Goal: Information Seeking & Learning: Learn about a topic

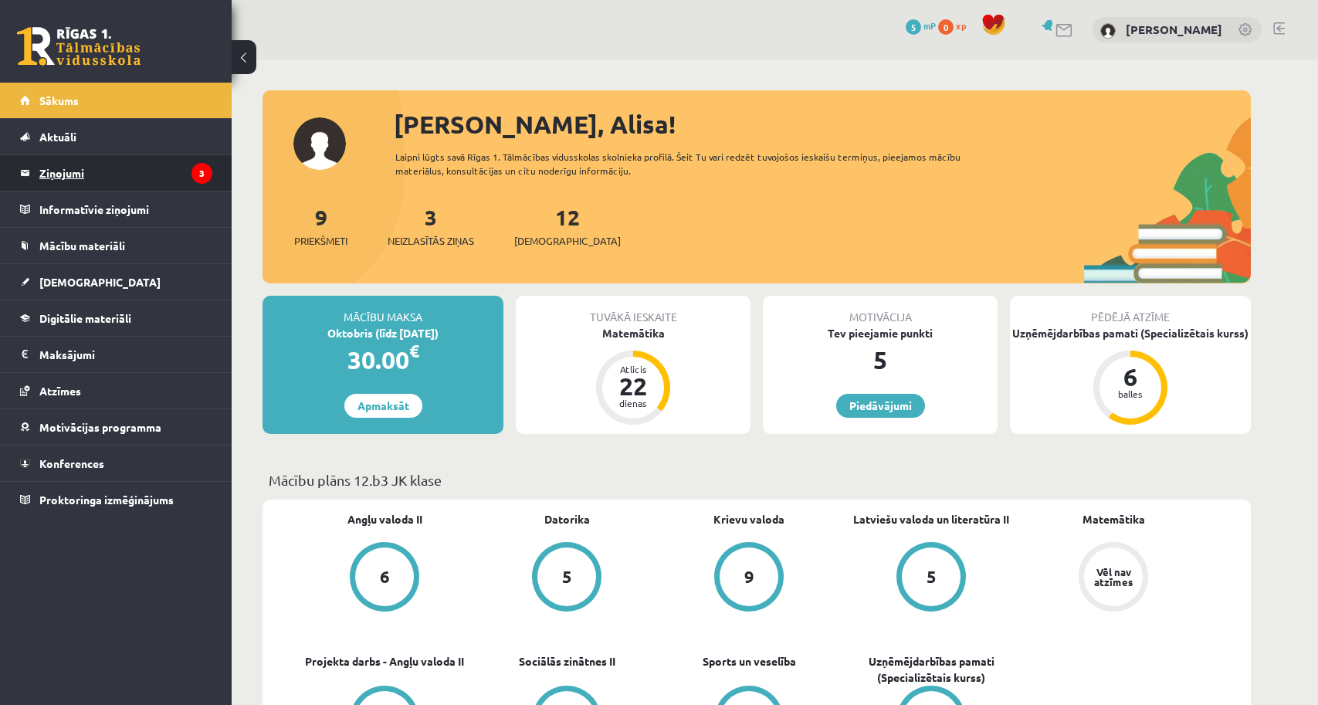
click at [196, 167] on icon "3" at bounding box center [201, 173] width 21 height 21
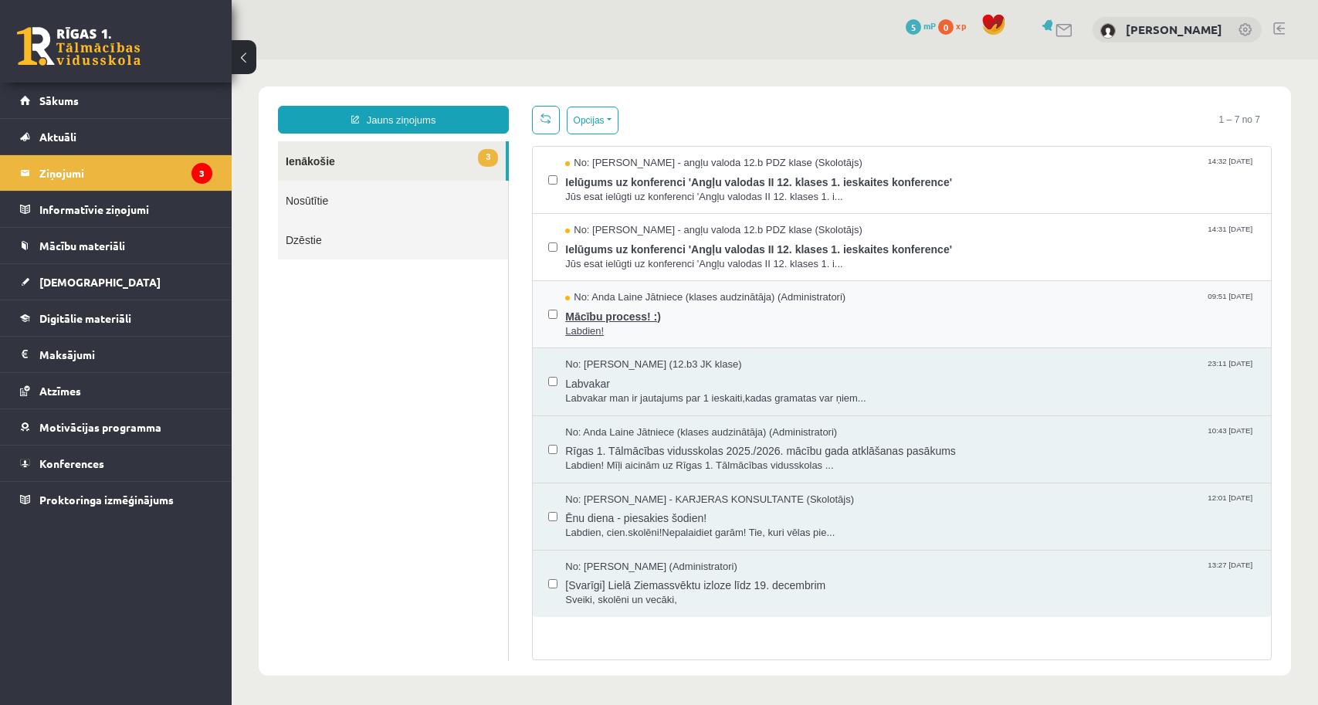
click at [620, 310] on span "Mācību process! :)" at bounding box center [910, 314] width 690 height 19
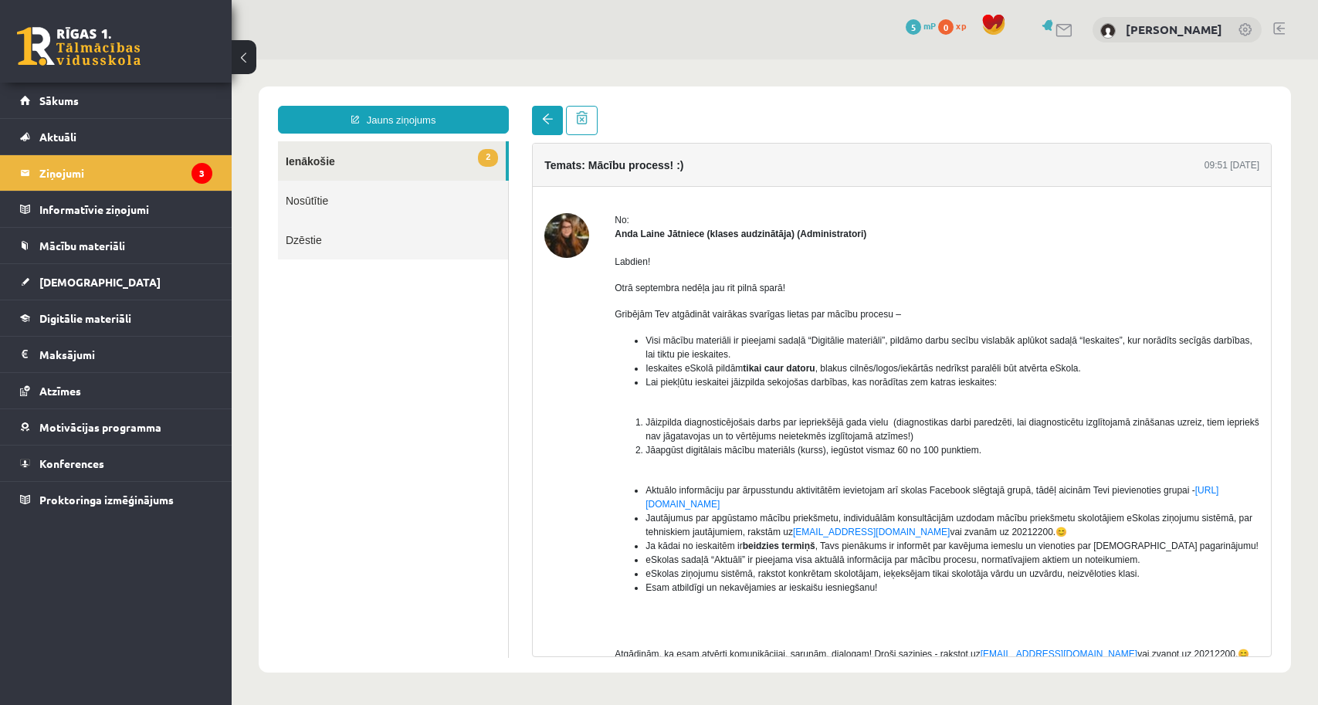
click at [546, 127] on link at bounding box center [547, 120] width 31 height 29
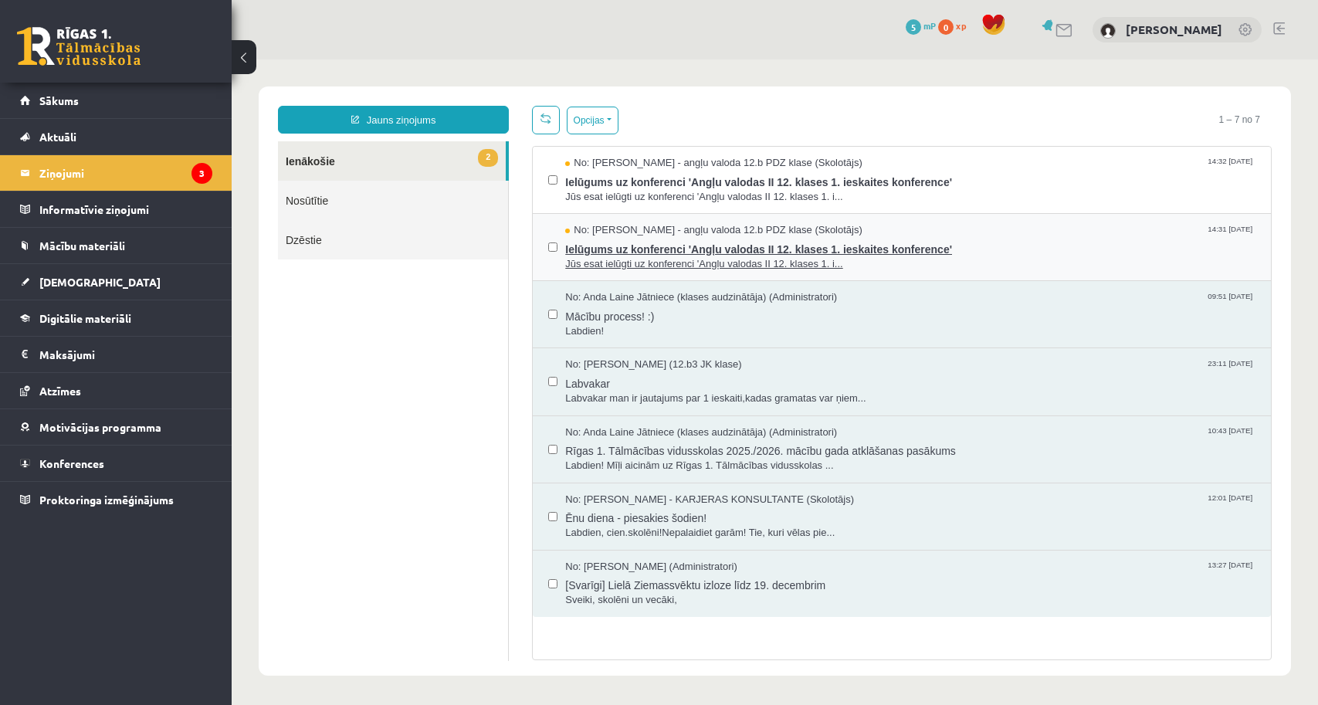
click at [676, 252] on span "Ielūgums uz konferenci 'Angļu valodas II 12. klases 1. ieskaites konference'" at bounding box center [910, 247] width 690 height 19
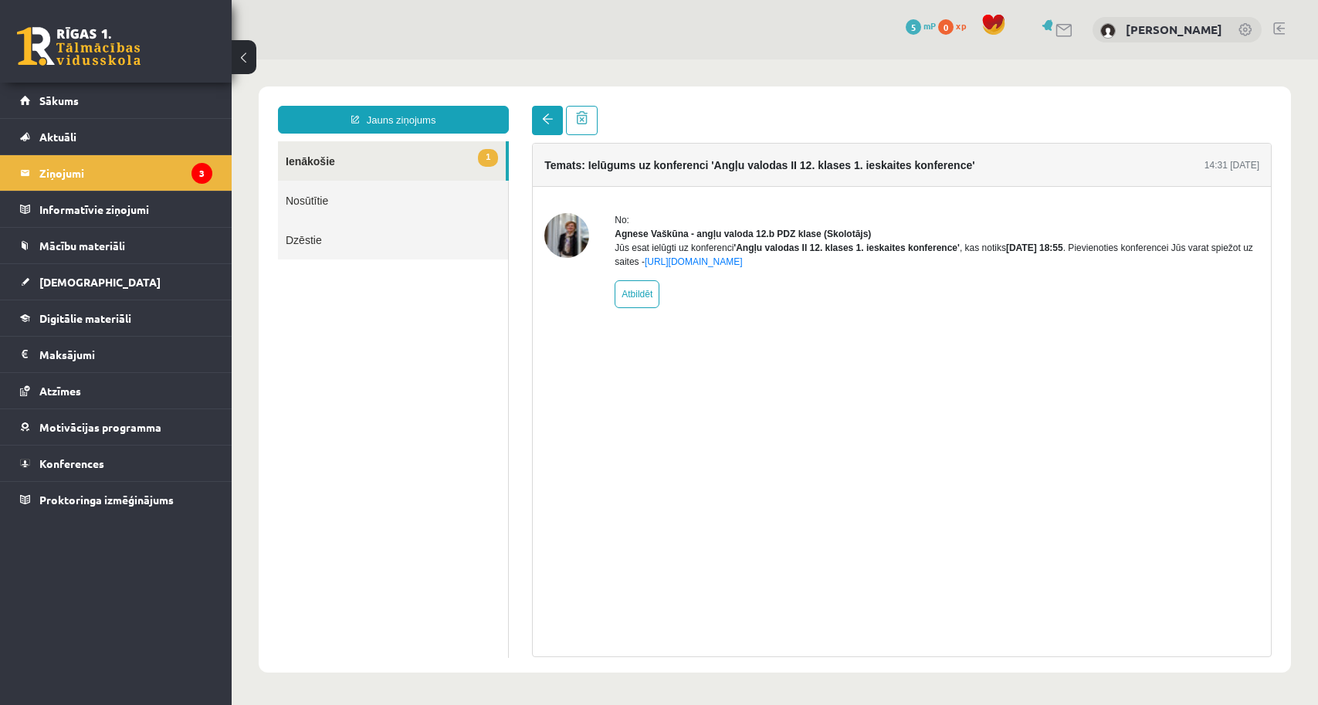
click at [540, 124] on link at bounding box center [547, 120] width 31 height 29
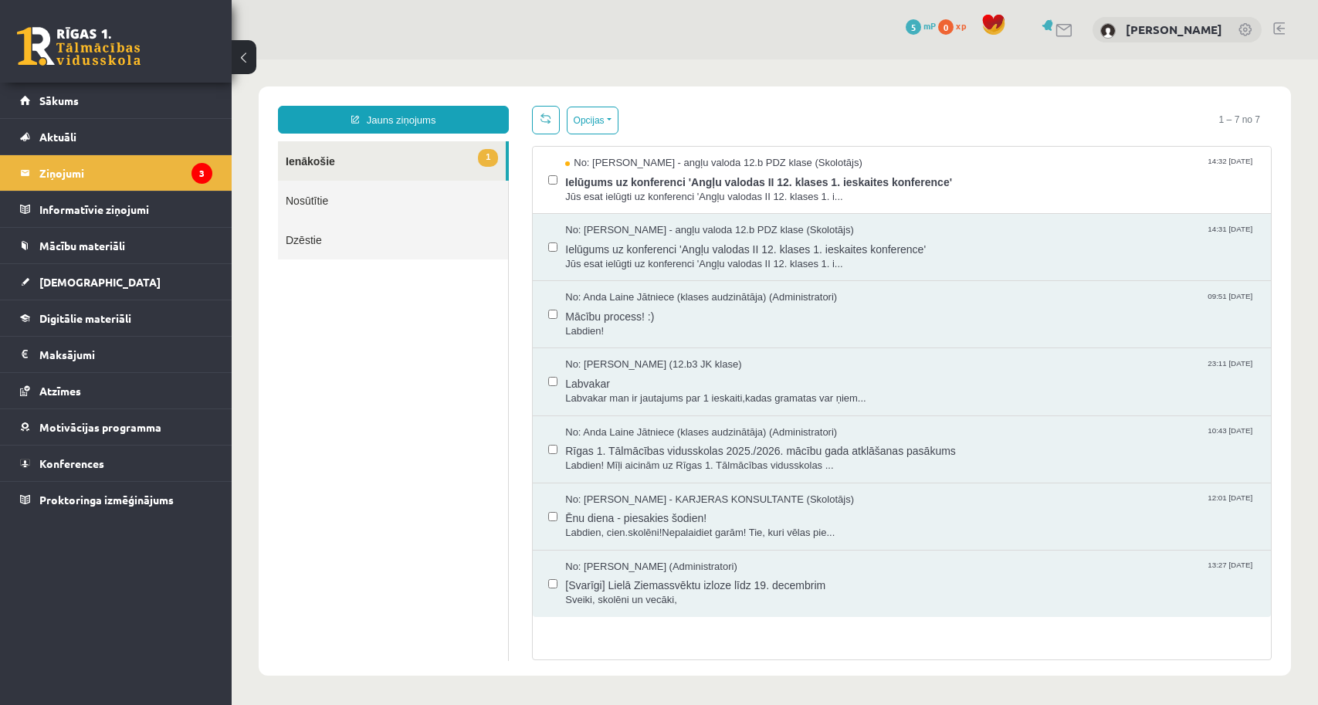
click at [719, 114] on div "Opcijas Atzīmēt visus ziņojumus Atcelt izvēlētos Atzīmēt visus kā lasītus Atzīm…" at bounding box center [902, 120] width 740 height 29
click at [675, 185] on span "Ielūgums uz konferenci 'Angļu valodas II 12. klases 1. ieskaites konference'" at bounding box center [910, 180] width 690 height 19
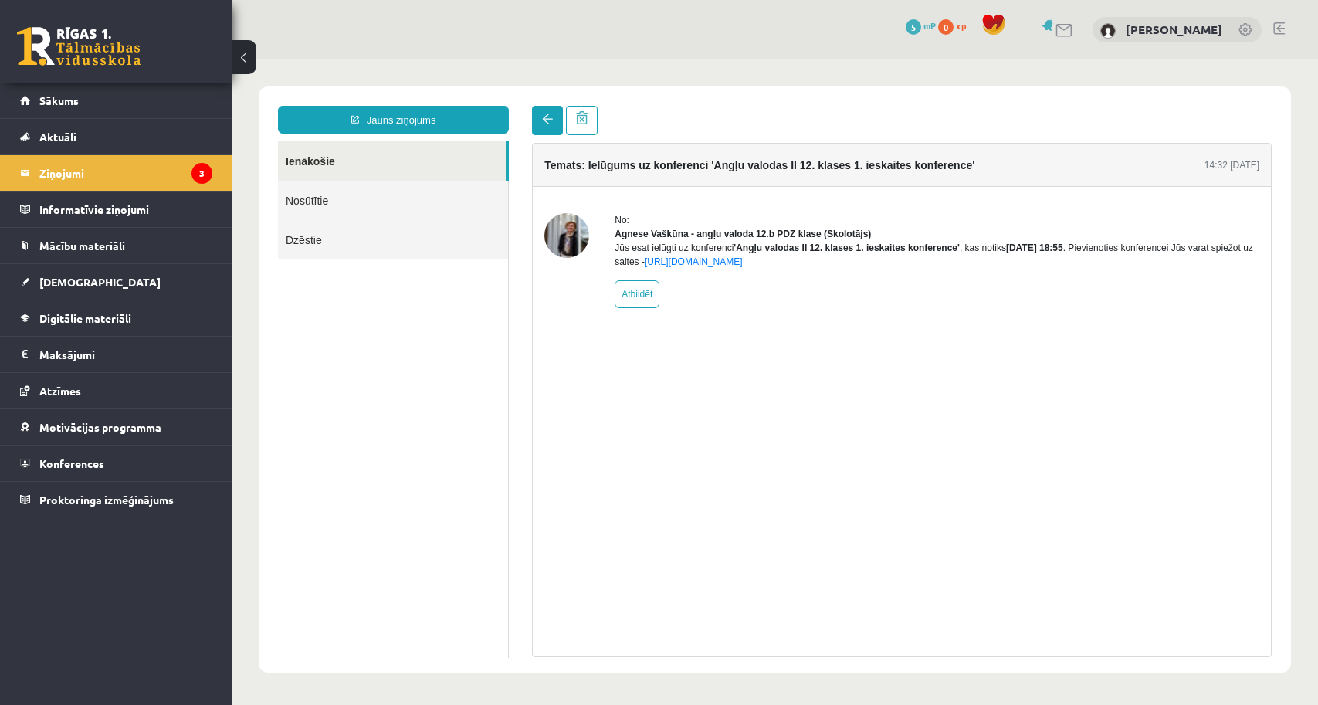
click at [546, 124] on span at bounding box center [547, 119] width 11 height 11
click at [556, 125] on link at bounding box center [547, 120] width 31 height 29
click at [548, 118] on span at bounding box center [547, 119] width 11 height 11
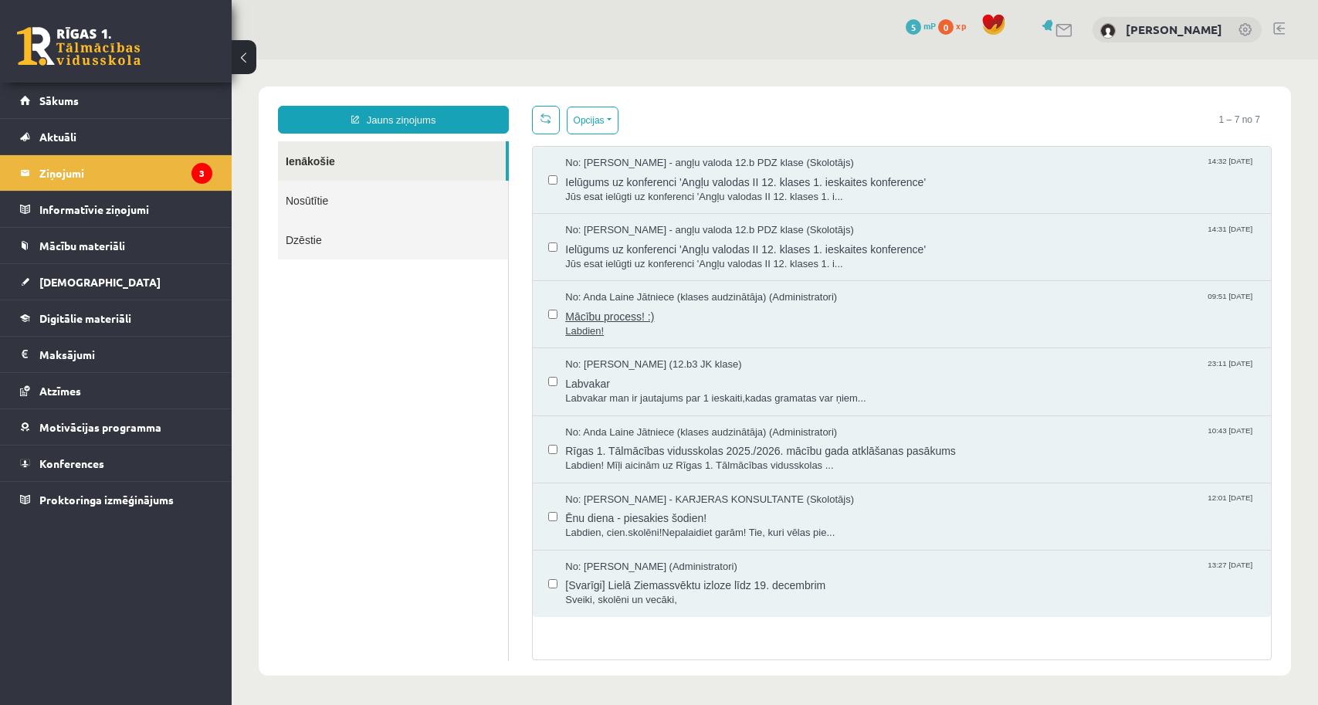
click at [651, 313] on span "Mācību process! :)" at bounding box center [910, 314] width 690 height 19
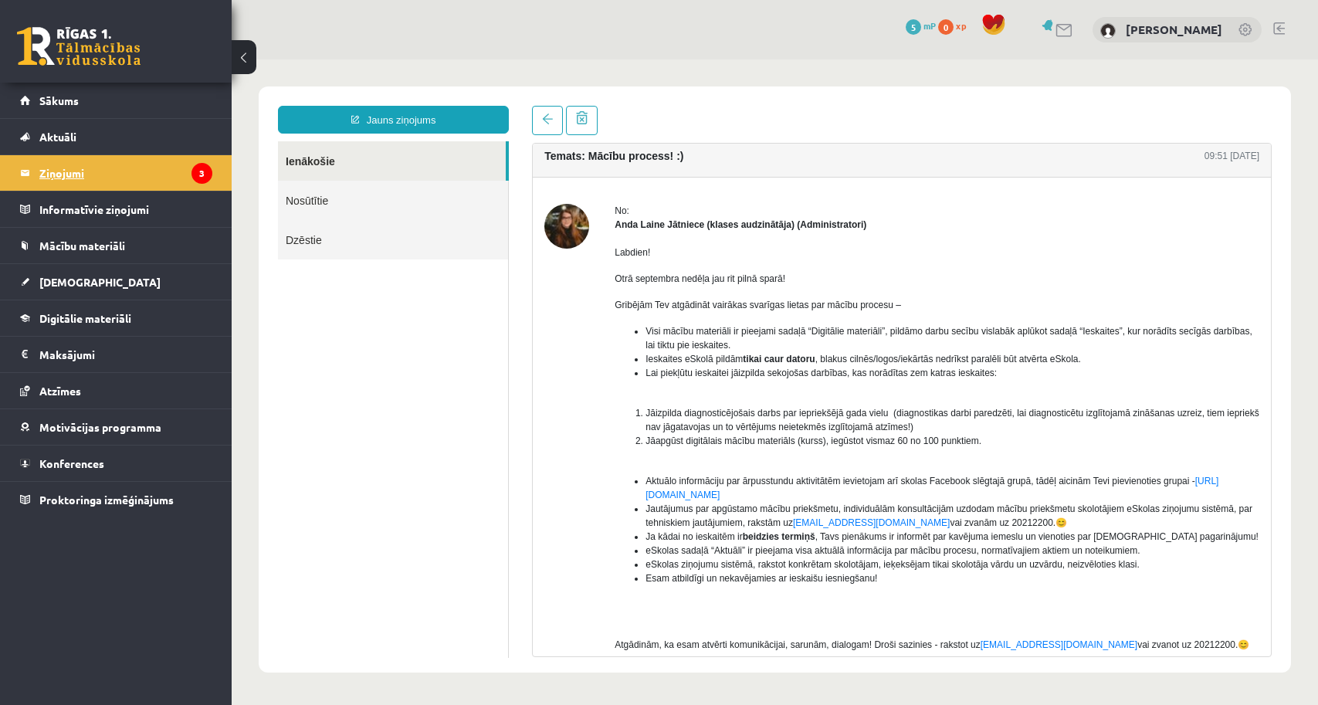
click at [168, 168] on legend "Ziņojumi 3" at bounding box center [125, 173] width 173 height 36
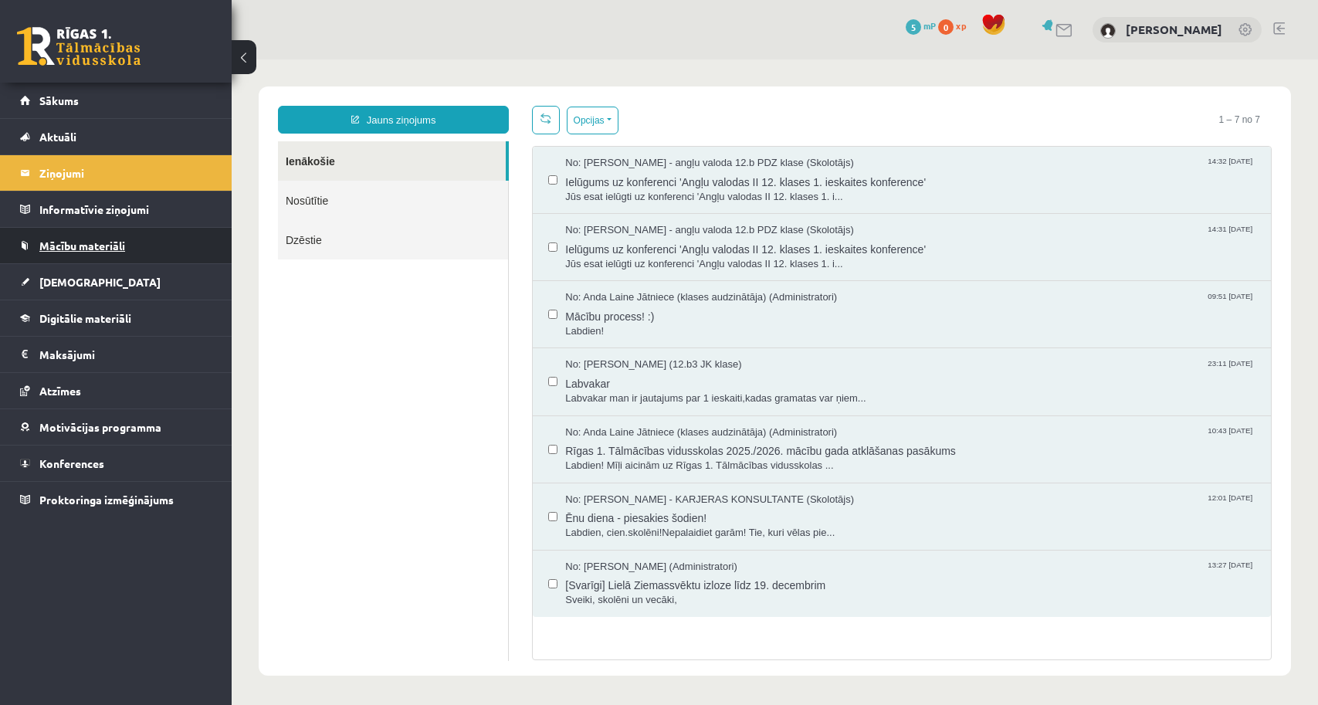
click at [172, 242] on link "Mācību materiāli" at bounding box center [116, 246] width 192 height 36
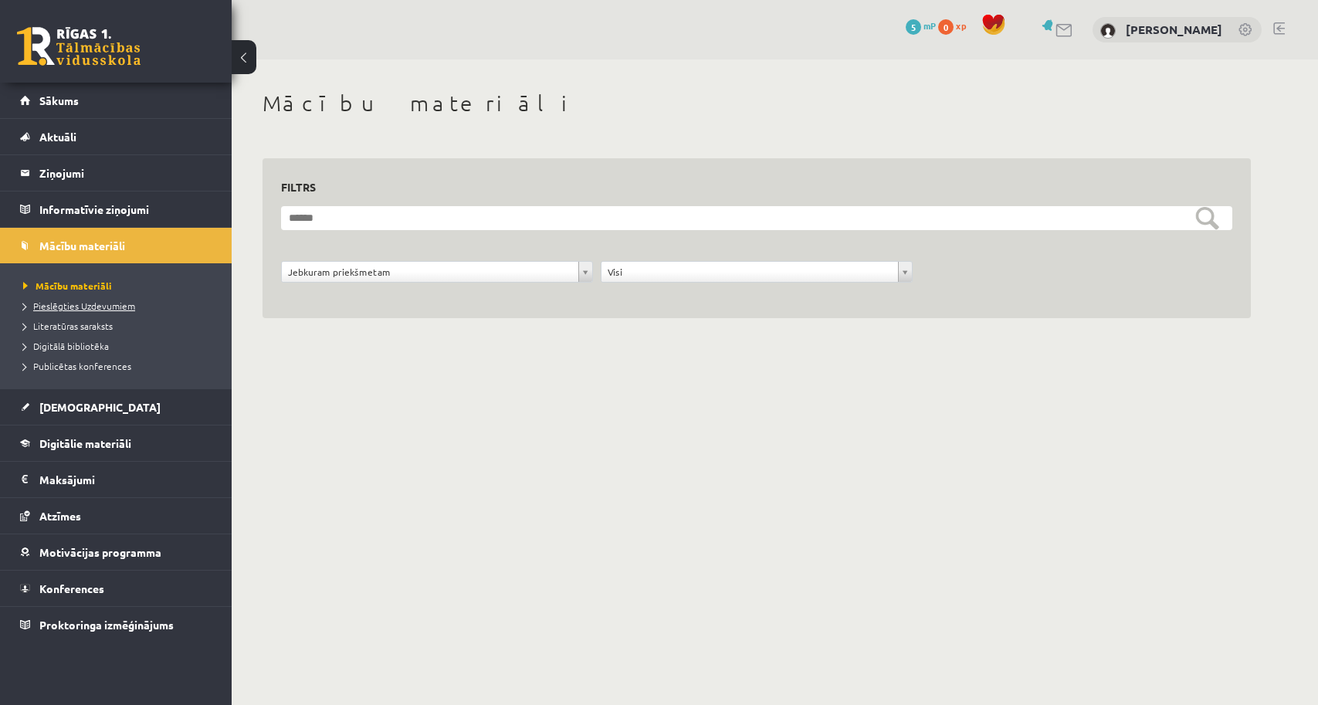
click at [111, 311] on link "Pieslēgties Uzdevumiem" at bounding box center [119, 306] width 193 height 14
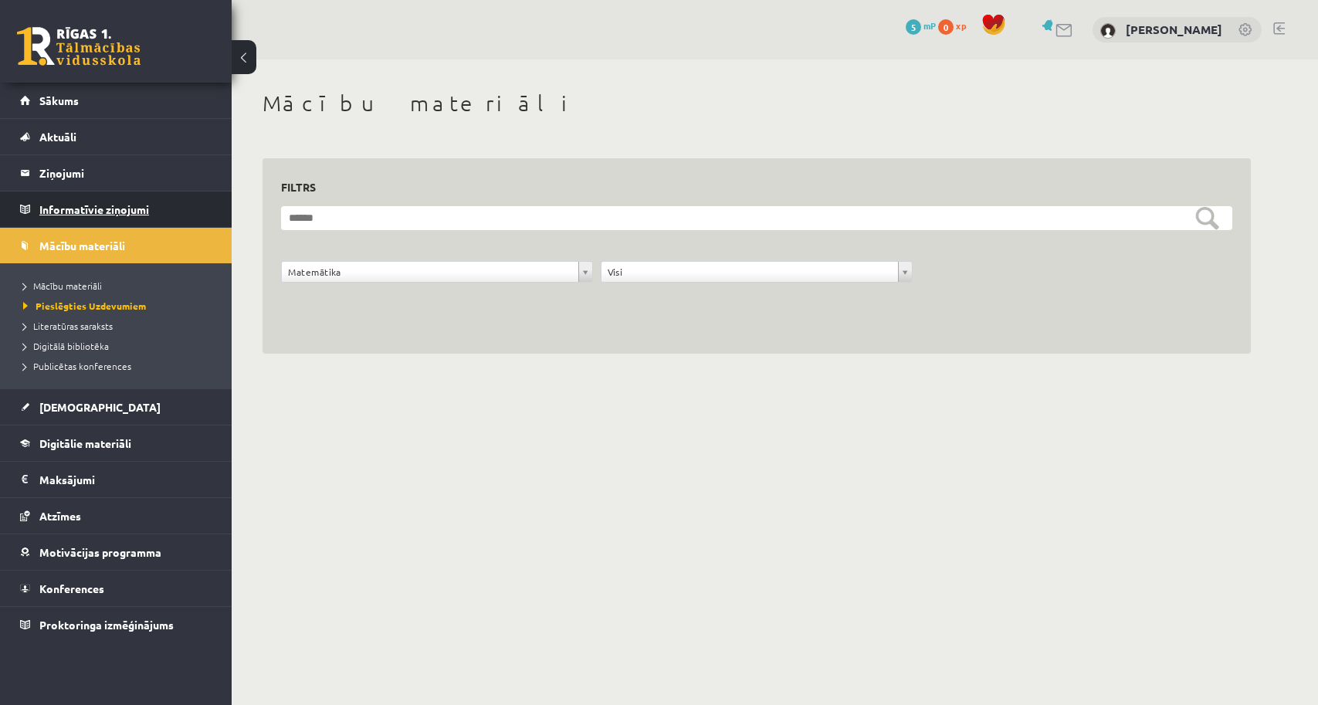
click at [164, 210] on legend "Informatīvie ziņojumi 0" at bounding box center [125, 209] width 173 height 36
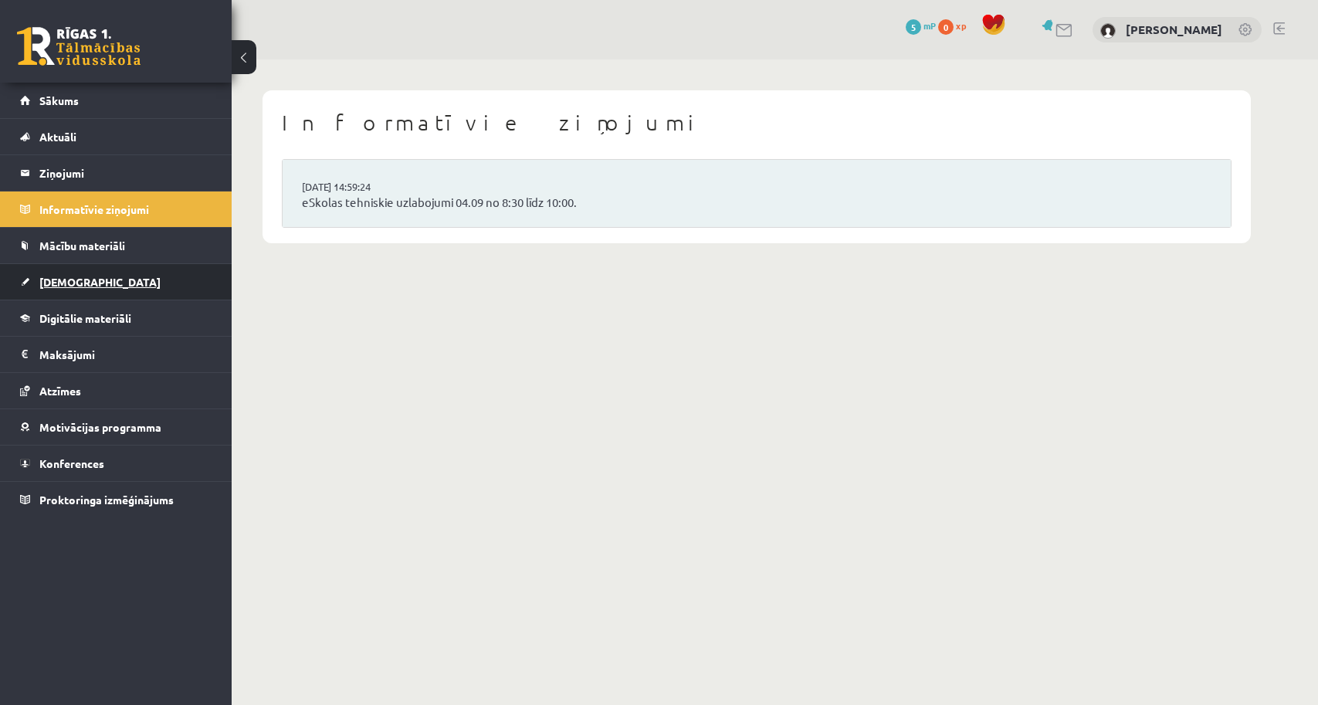
click at [107, 283] on link "[DEMOGRAPHIC_DATA]" at bounding box center [116, 282] width 192 height 36
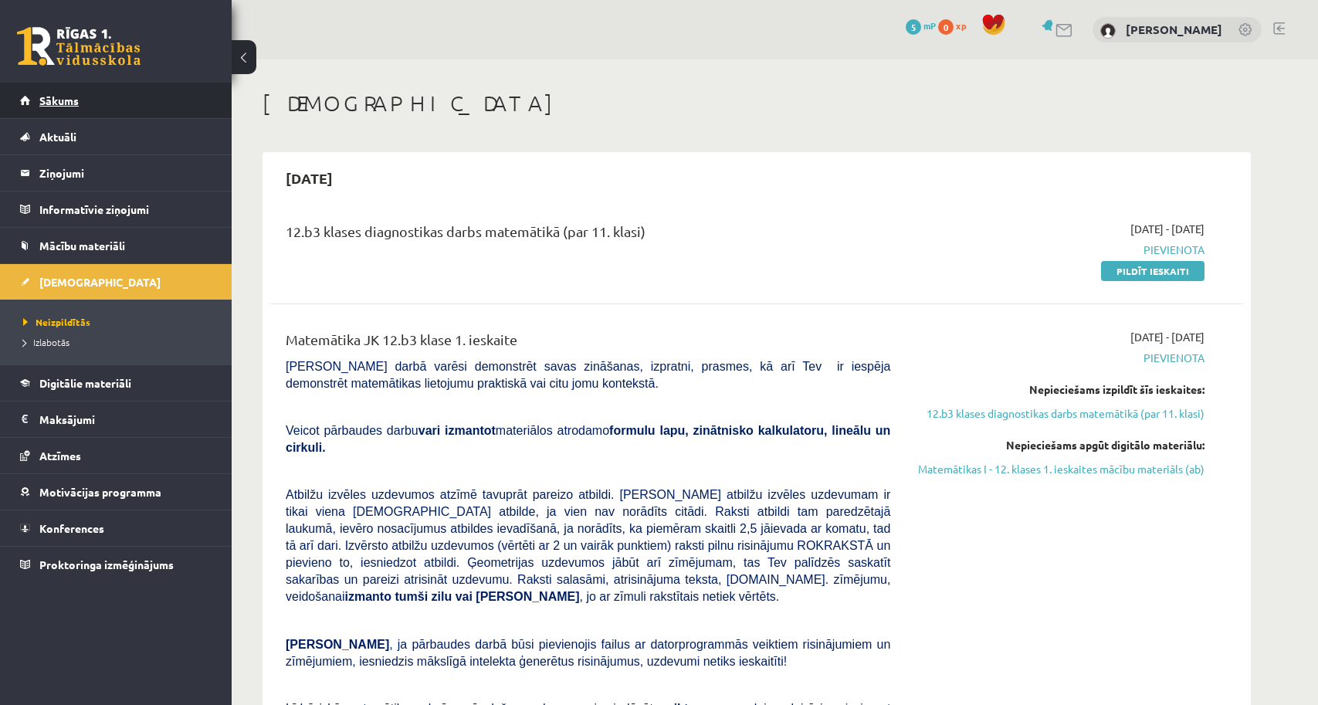
click at [75, 106] on span "Sākums" at bounding box center [58, 100] width 39 height 14
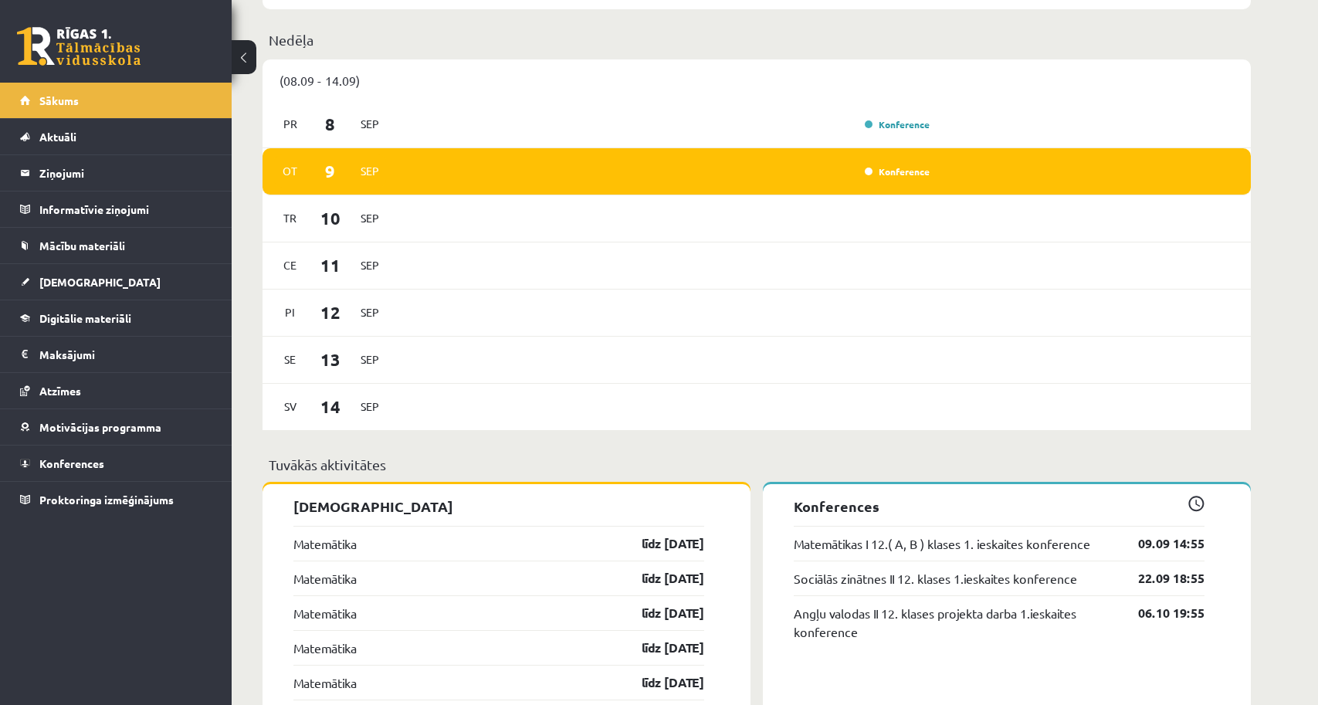
scroll to position [792, 0]
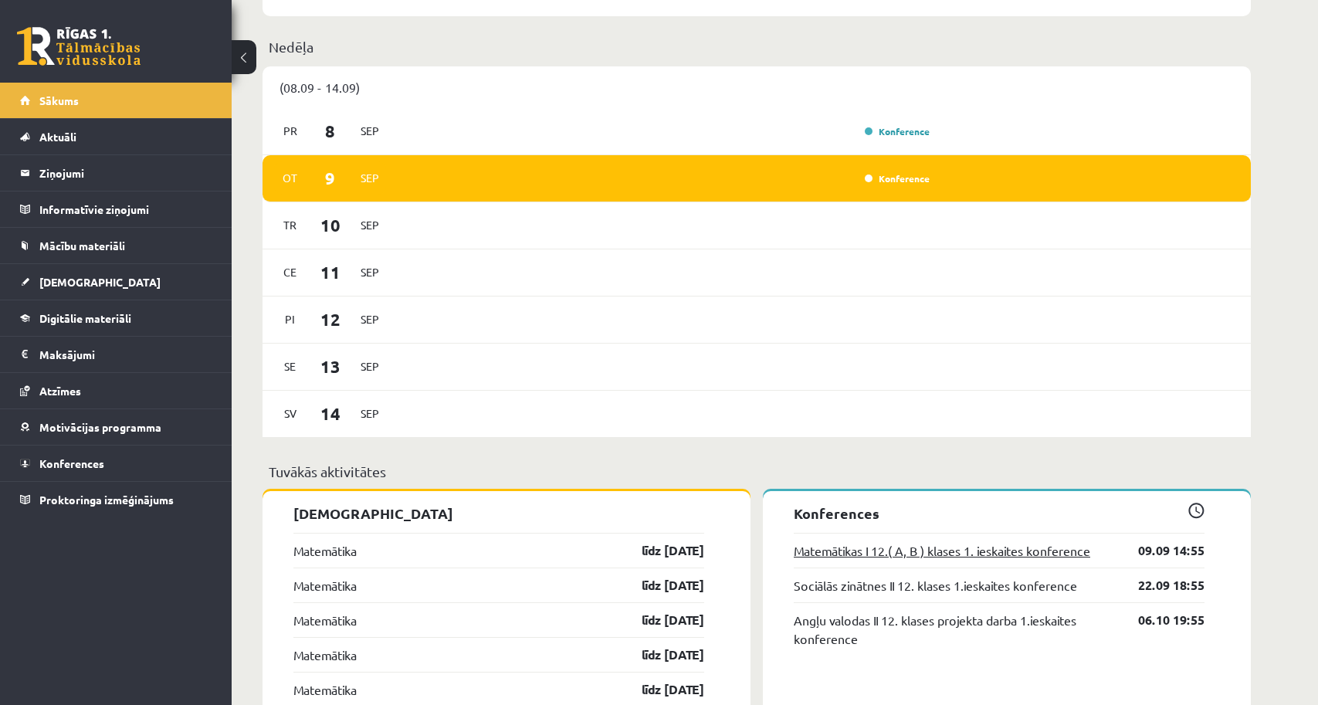
click at [907, 551] on link "Matemātikas I 12.( A, B ) klases 1. ieskaites konference" at bounding box center [942, 550] width 297 height 19
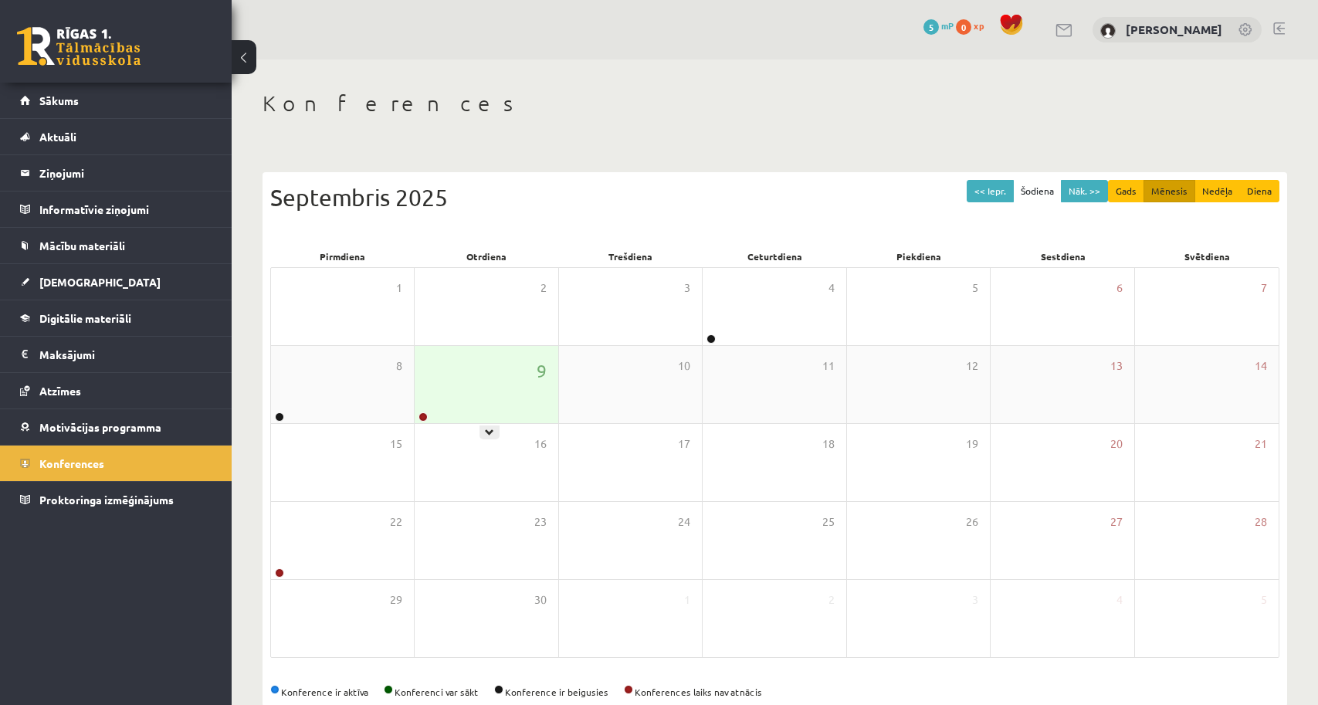
click at [469, 415] on div "9" at bounding box center [486, 384] width 143 height 77
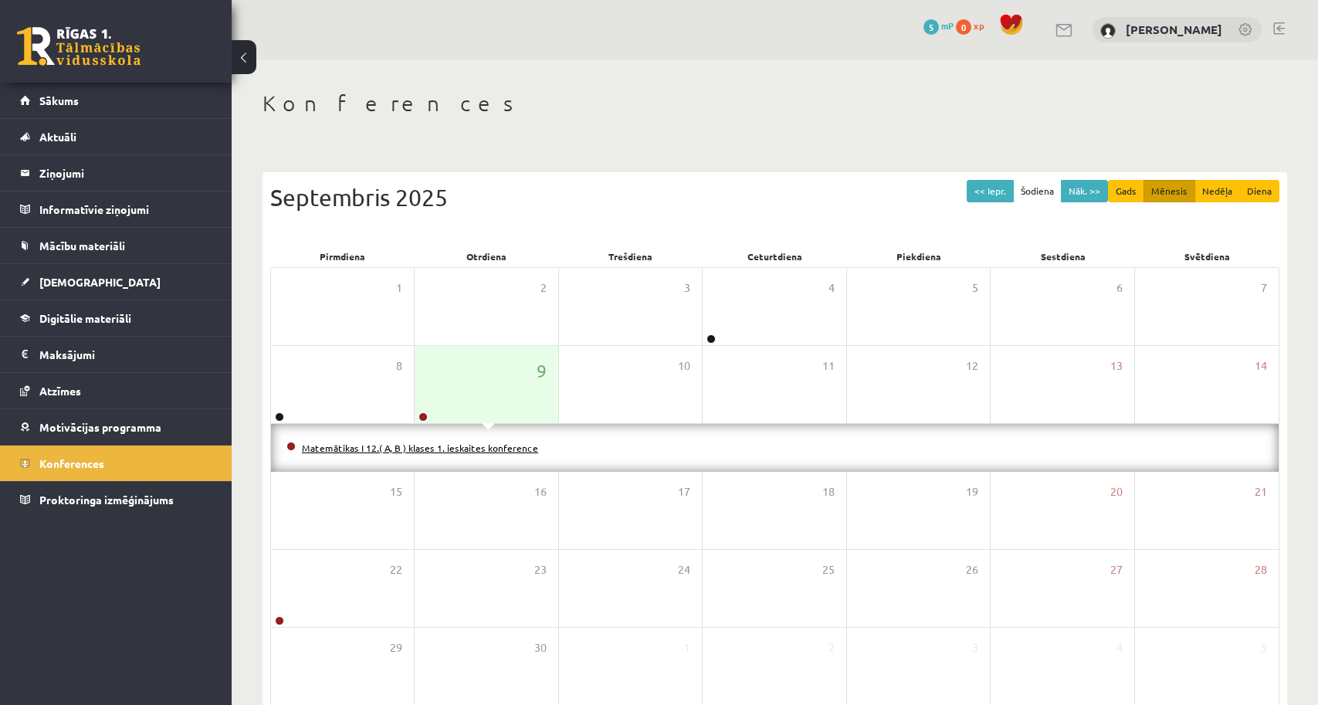
click at [457, 447] on link "Matemātikas I 12.( A, B ) klases 1. ieskaites konference" at bounding box center [420, 448] width 236 height 12
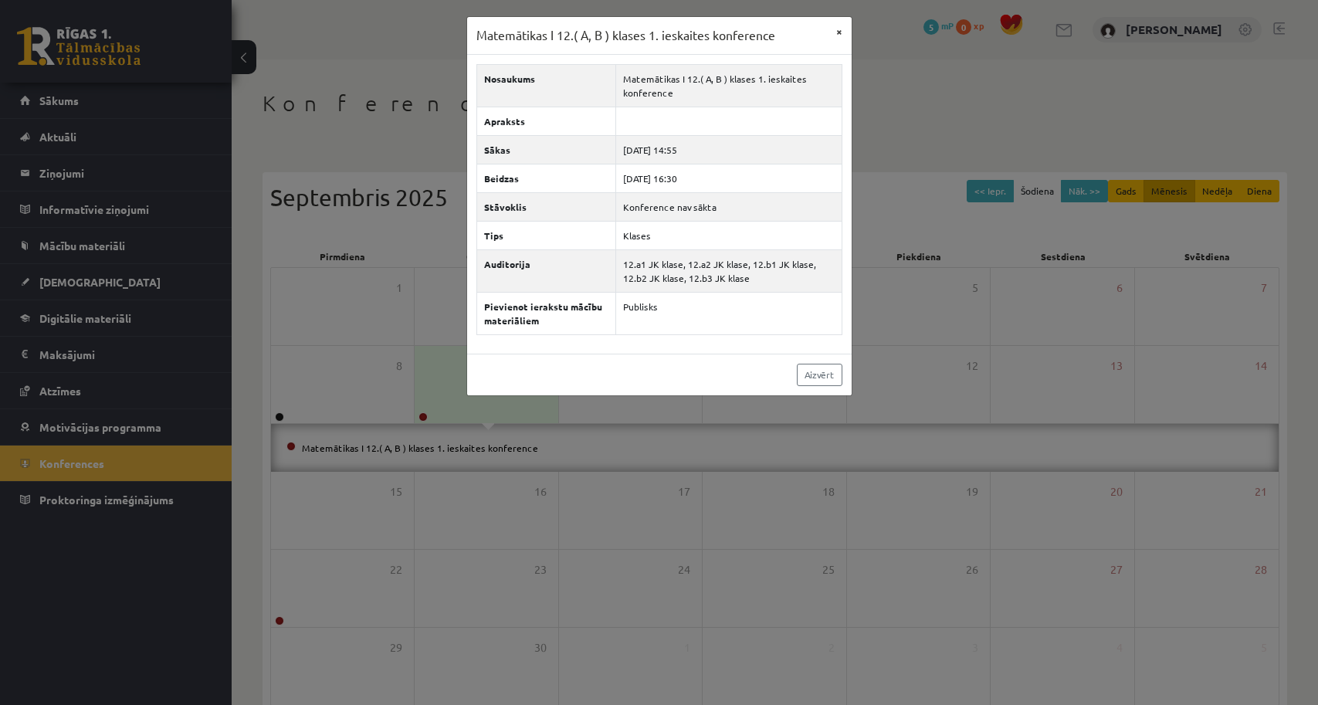
click at [839, 33] on button "×" at bounding box center [839, 31] width 25 height 29
